Goal: Navigation & Orientation: Find specific page/section

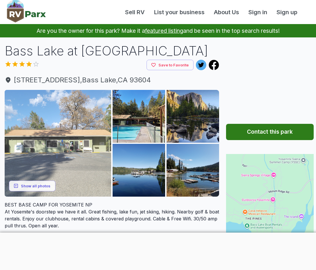
click at [30, 150] on img at bounding box center [58, 143] width 107 height 107
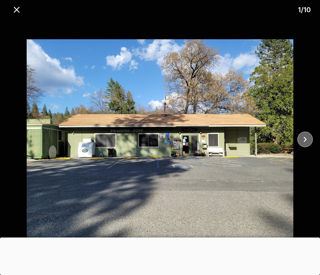
click at [309, 142] on icon "close" at bounding box center [305, 139] width 10 height 10
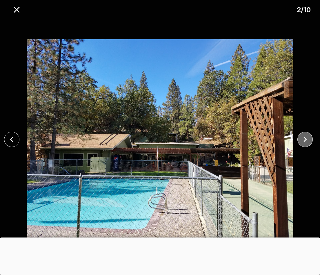
click at [309, 142] on icon "close" at bounding box center [305, 139] width 10 height 10
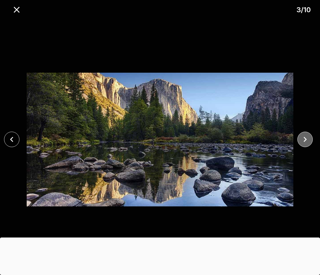
click at [309, 142] on icon "close" at bounding box center [305, 139] width 10 height 10
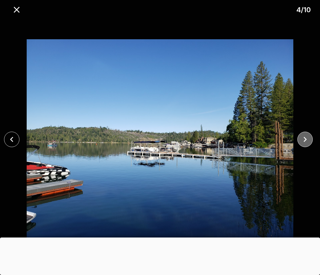
click at [309, 142] on icon "close" at bounding box center [305, 139] width 10 height 10
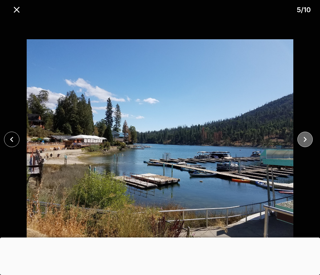
click at [309, 142] on icon "close" at bounding box center [305, 139] width 10 height 10
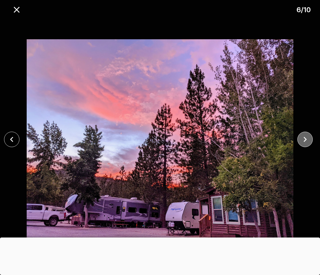
click at [309, 142] on icon "close" at bounding box center [305, 139] width 10 height 10
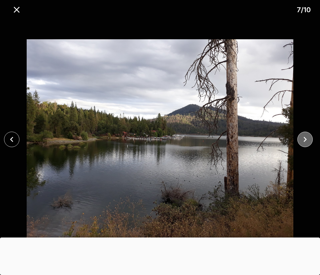
click at [309, 142] on icon "close" at bounding box center [305, 139] width 10 height 10
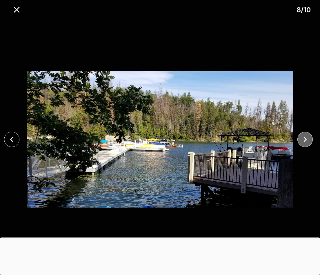
click at [309, 142] on icon "close" at bounding box center [305, 139] width 10 height 10
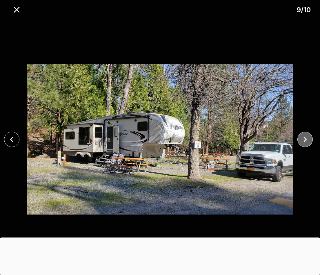
click at [309, 142] on icon "close" at bounding box center [305, 139] width 10 height 10
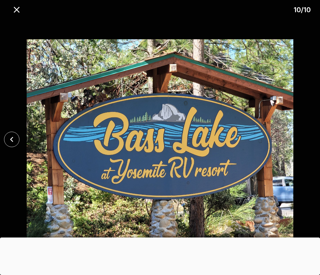
click at [309, 142] on div at bounding box center [160, 139] width 320 height 244
